Goal: Task Accomplishment & Management: Use online tool/utility

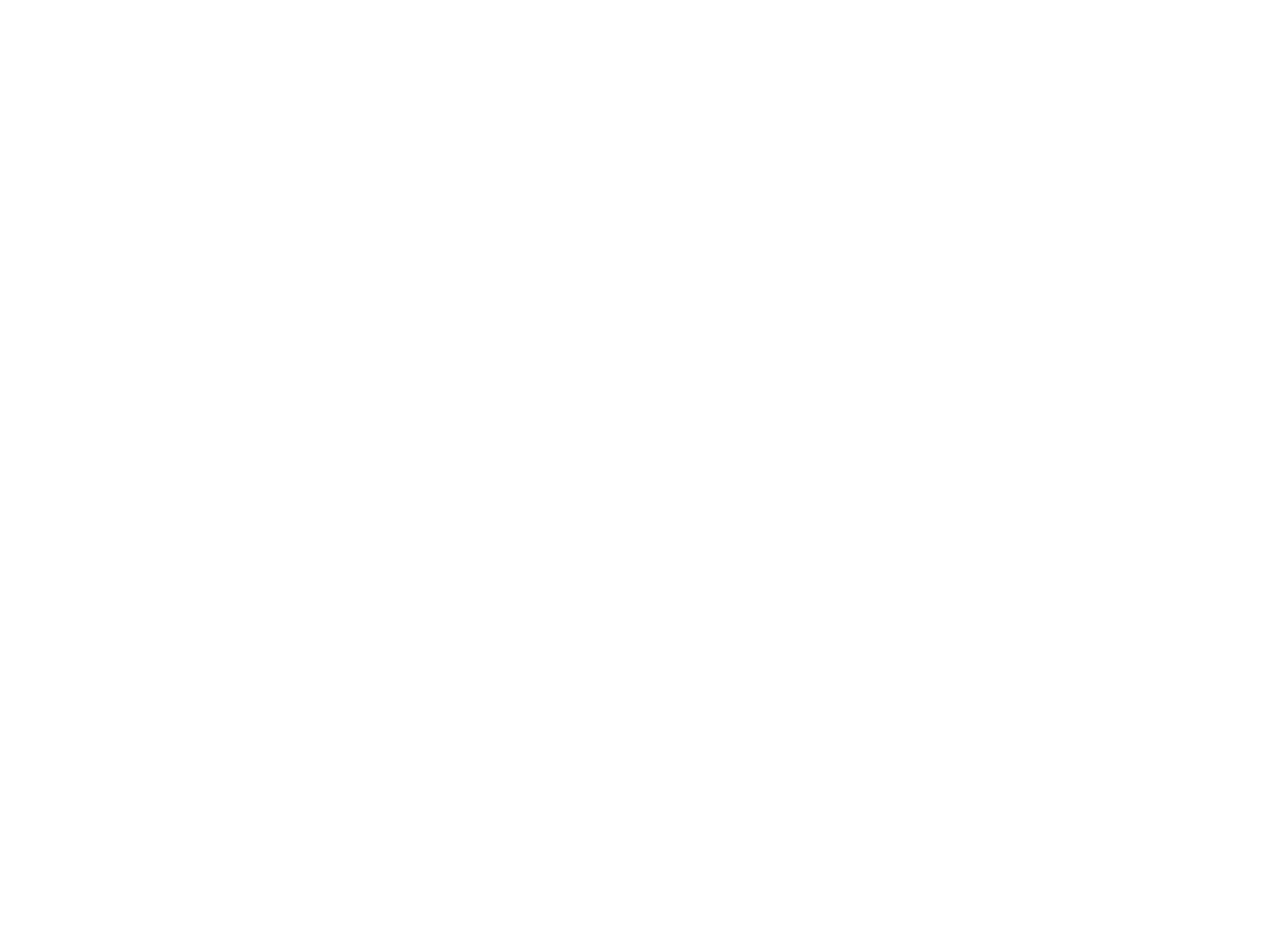
click at [652, 84] on body at bounding box center [640, 476] width 1280 height 952
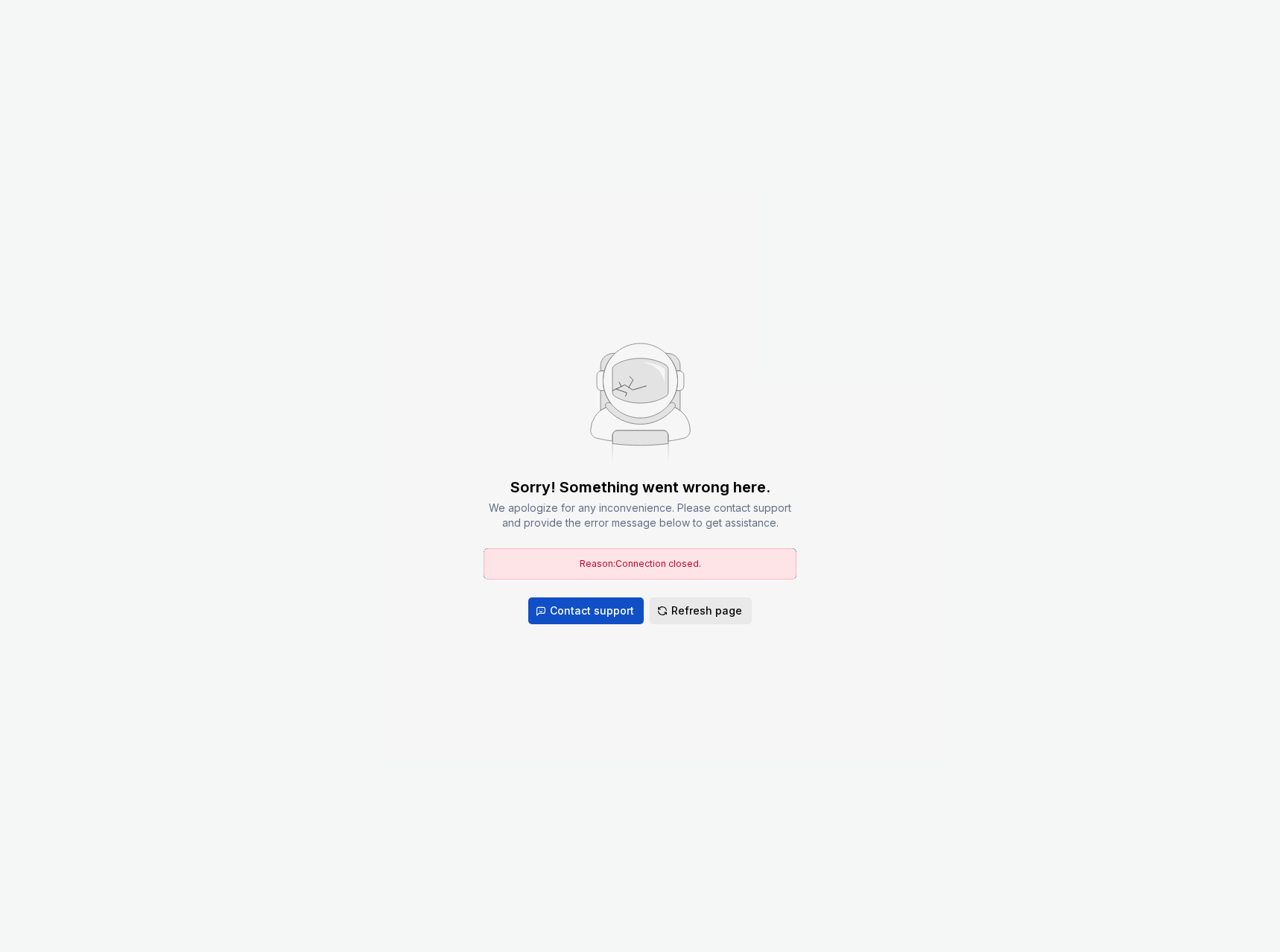
click at [729, 615] on span "Refresh page" at bounding box center [707, 611] width 71 height 15
